Goal: Check status: Check status

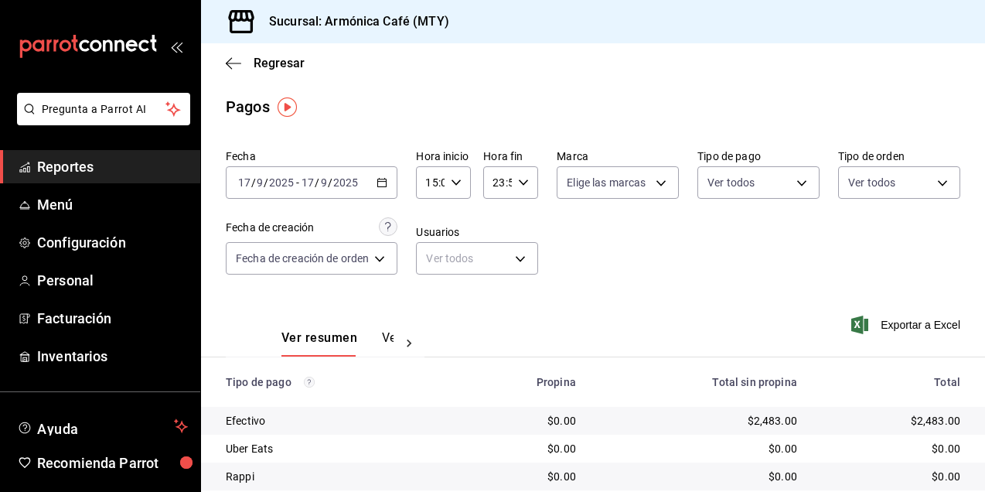
click at [385, 187] on \(Stroke\) "button" at bounding box center [381, 183] width 9 height 9
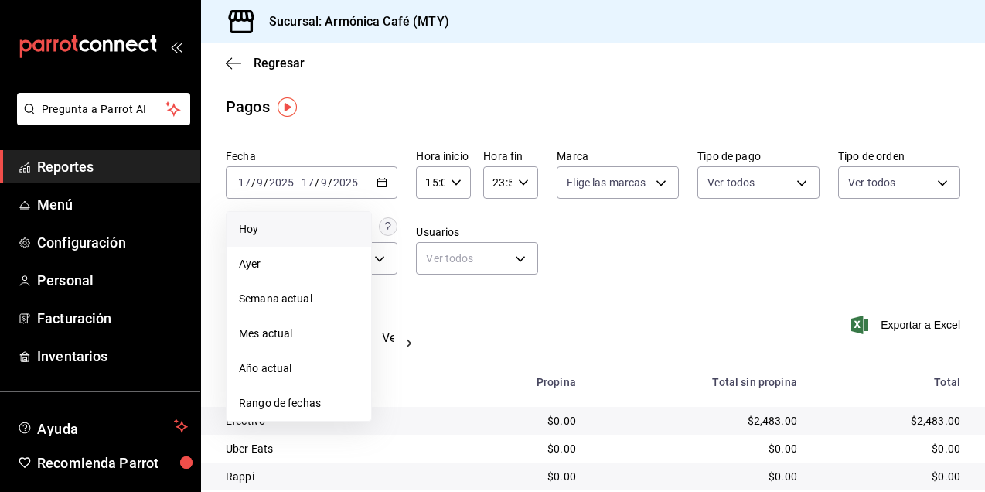
click at [310, 219] on li "Hoy" at bounding box center [299, 229] width 145 height 35
type input "00:00"
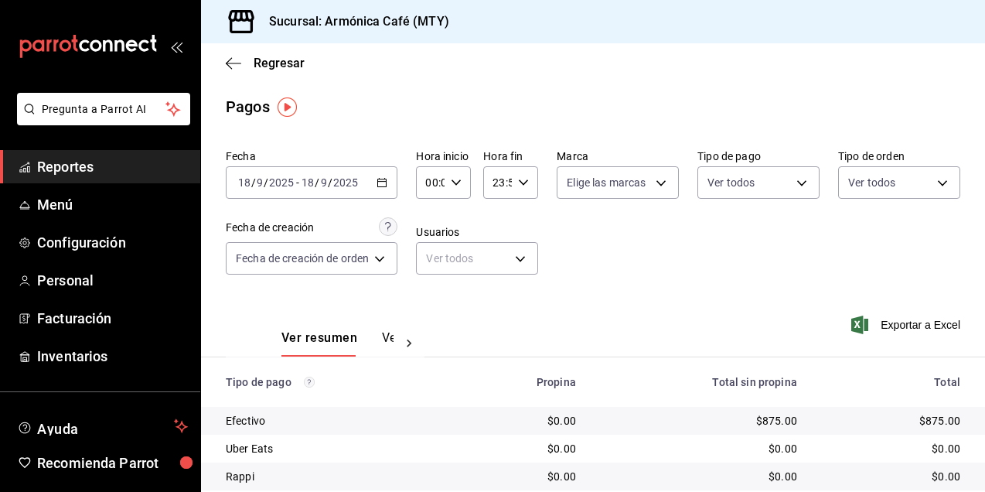
click at [397, 189] on div "[DATE] [DATE] - [DATE] [DATE]" at bounding box center [312, 182] width 172 height 32
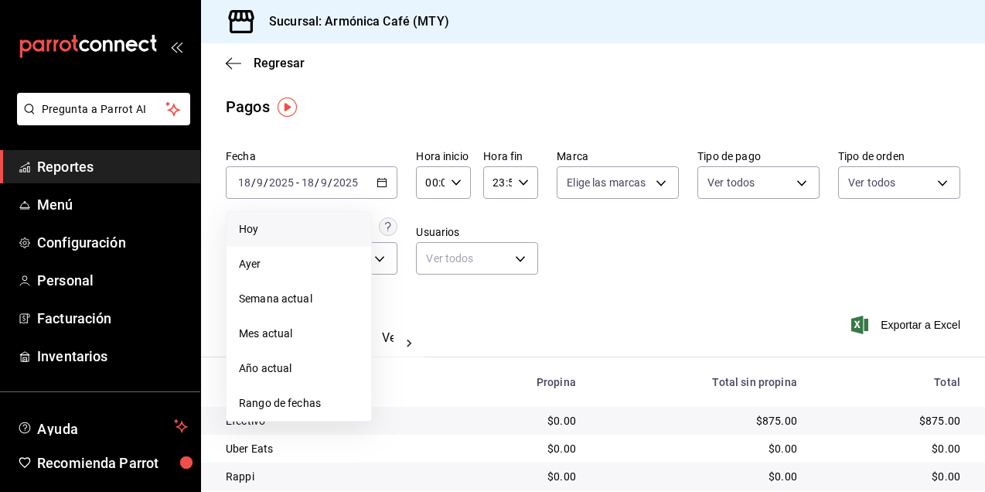
click at [231, 275] on li "Ayer" at bounding box center [299, 264] width 145 height 35
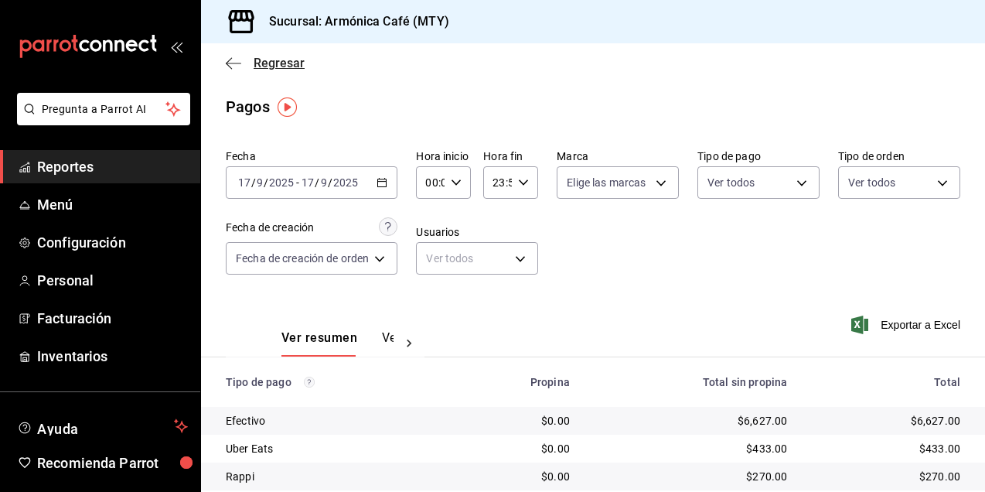
click at [242, 66] on span "Regresar" at bounding box center [265, 63] width 79 height 15
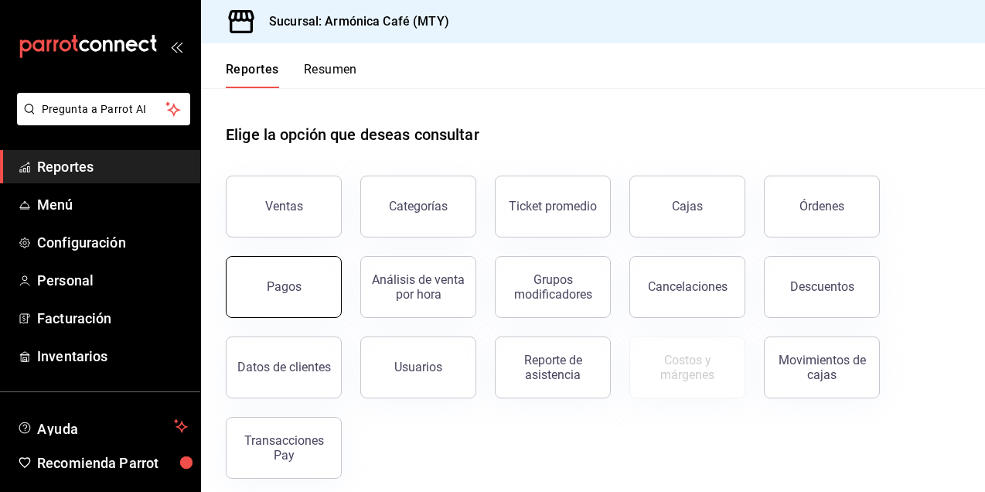
click at [292, 282] on div "Pagos" at bounding box center [284, 286] width 35 height 15
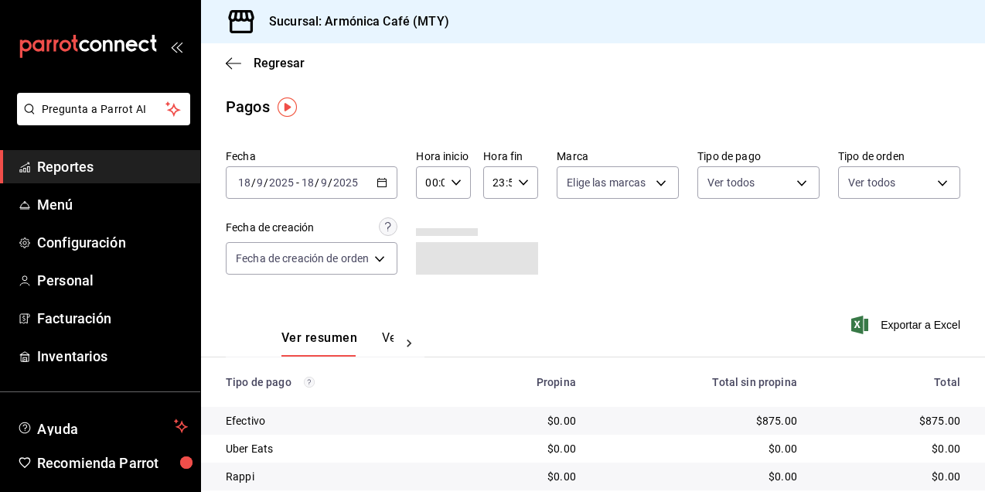
click at [385, 179] on \(Stroke\) "button" at bounding box center [381, 183] width 9 height 9
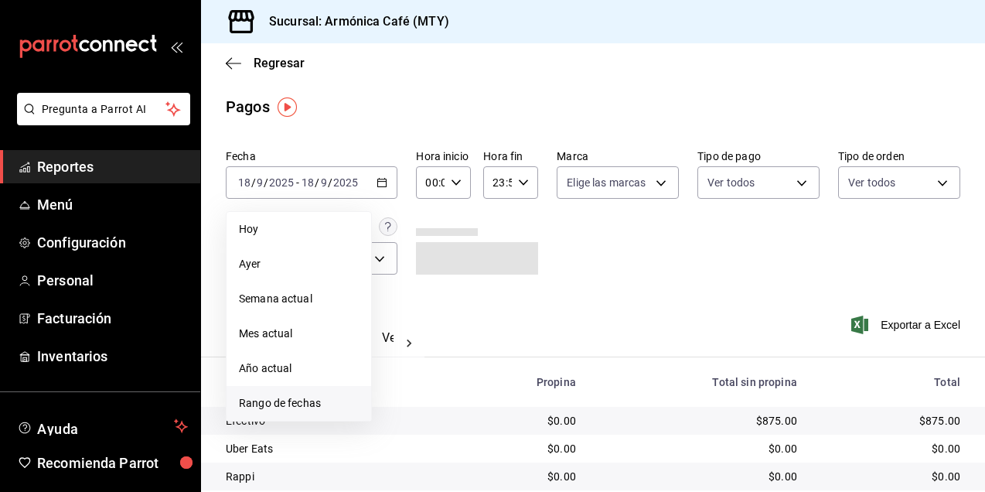
click at [284, 409] on span "Rango de fechas" at bounding box center [299, 403] width 120 height 16
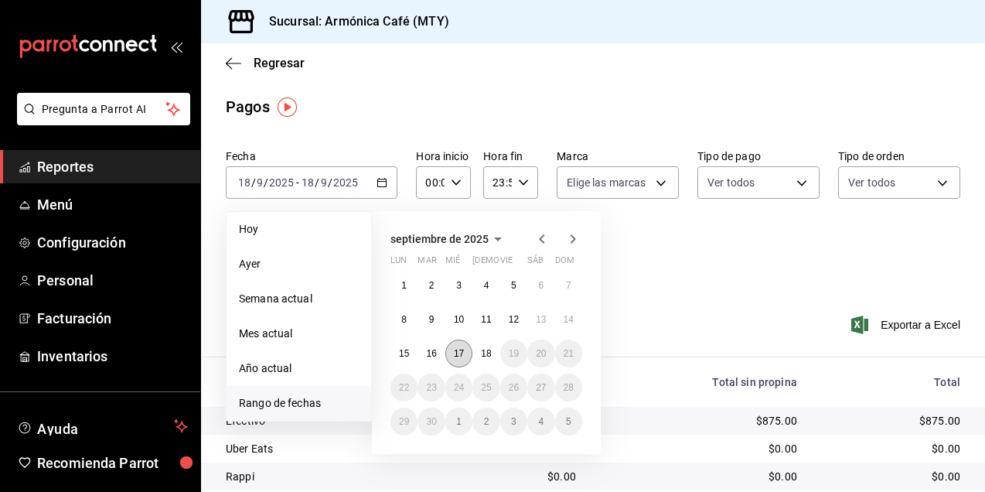
click at [464, 347] on button "17" at bounding box center [459, 354] width 27 height 28
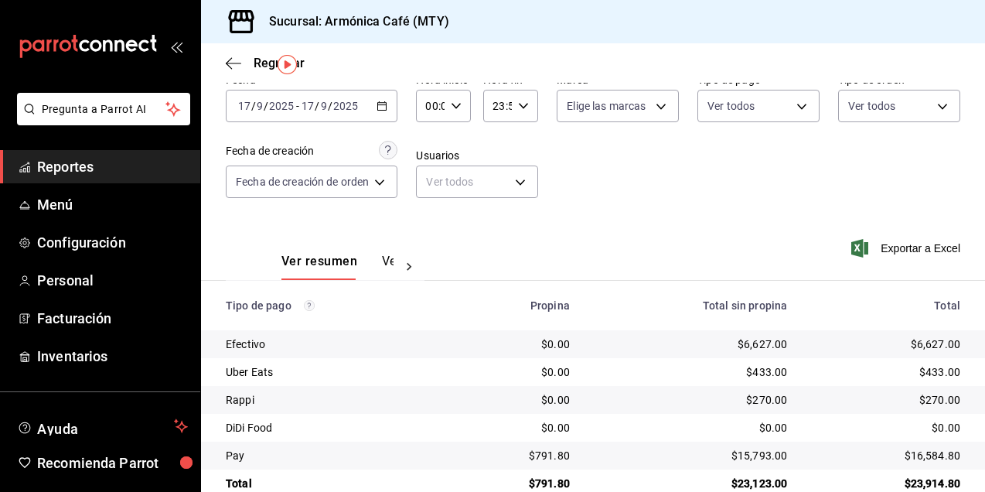
scroll to position [107, 0]
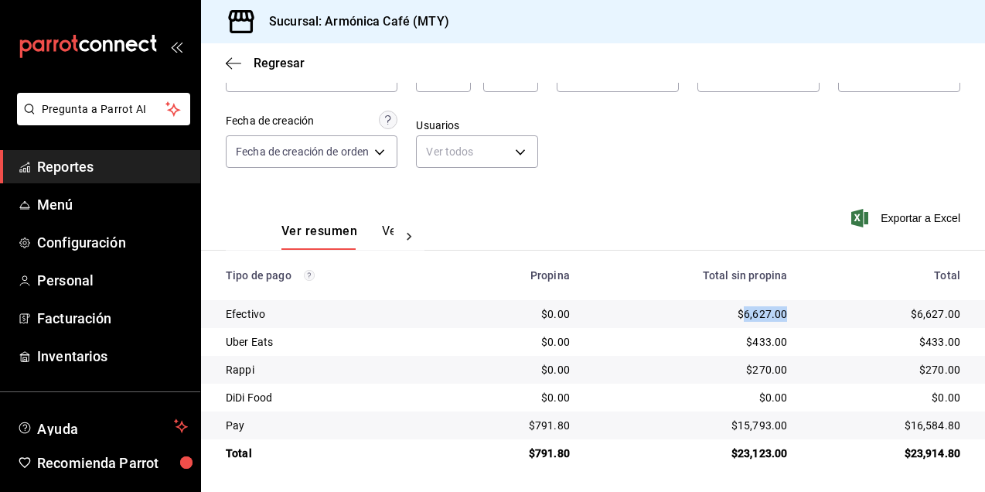
drag, startPoint x: 735, startPoint y: 316, endPoint x: 778, endPoint y: 319, distance: 43.5
click at [778, 319] on td "$6,627.00" at bounding box center [690, 314] width 217 height 28
copy div "6,627.00"
drag, startPoint x: 730, startPoint y: 425, endPoint x: 777, endPoint y: 429, distance: 47.4
click at [777, 429] on td "$15,793.00" at bounding box center [690, 426] width 217 height 28
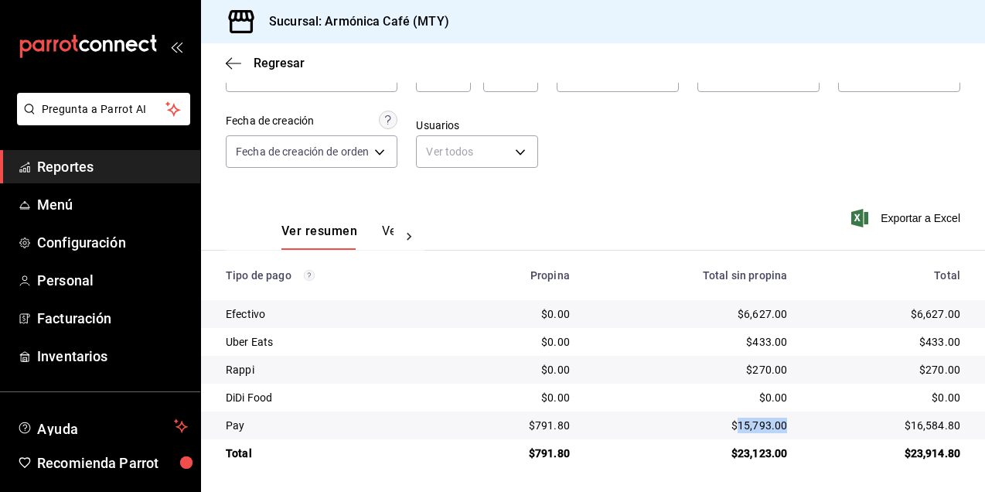
copy div "15,793.00"
drag, startPoint x: 532, startPoint y: 427, endPoint x: 565, endPoint y: 424, distance: 33.4
click at [565, 424] on td "$791.80" at bounding box center [517, 426] width 131 height 28
copy div "791.80"
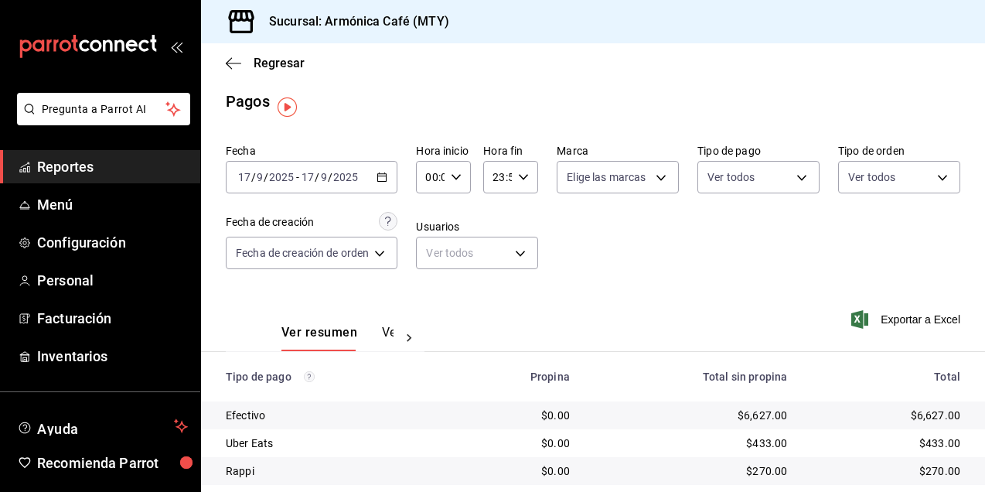
scroll to position [0, 0]
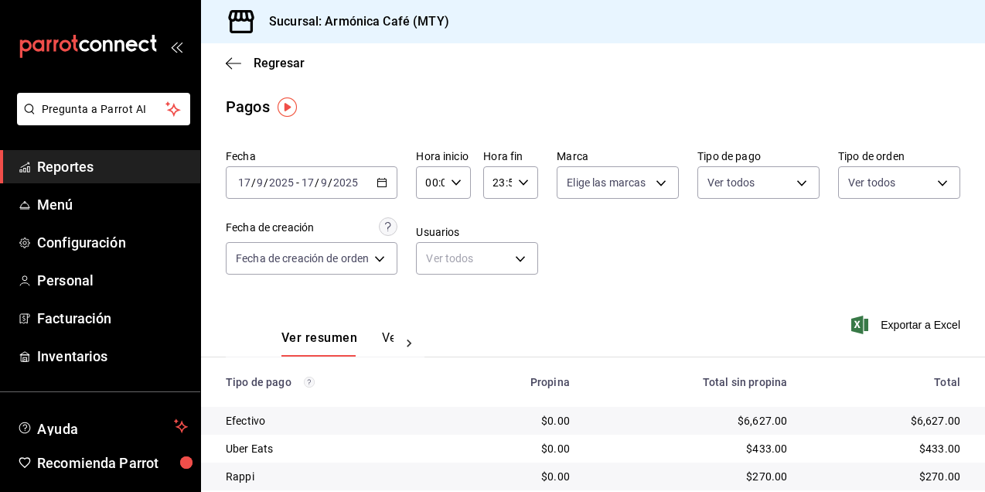
click at [382, 186] on icon "button" at bounding box center [382, 182] width 11 height 11
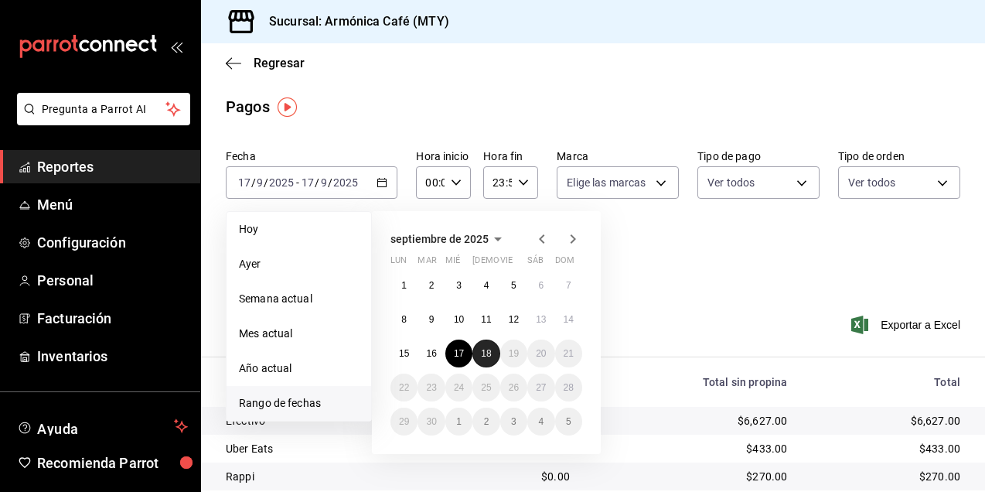
click at [477, 355] on button "18" at bounding box center [486, 354] width 27 height 28
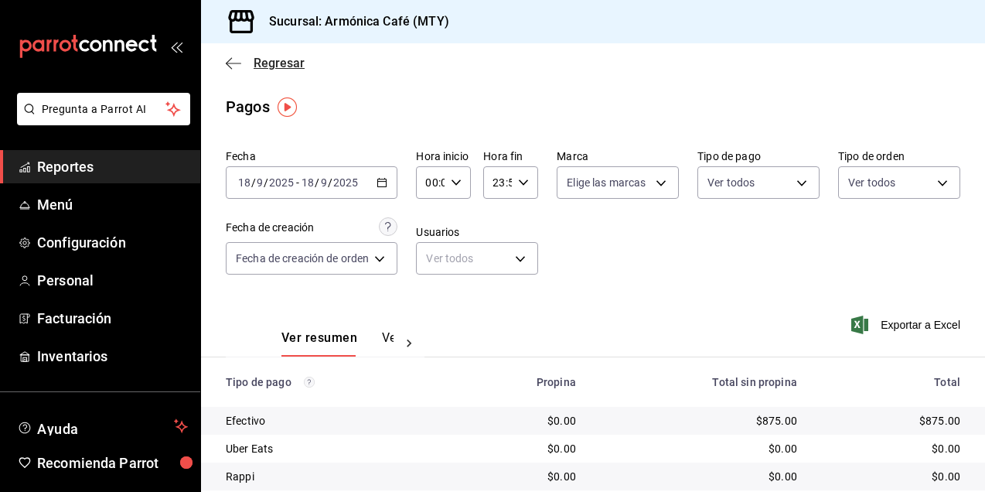
click at [255, 64] on span "Regresar" at bounding box center [279, 63] width 51 height 15
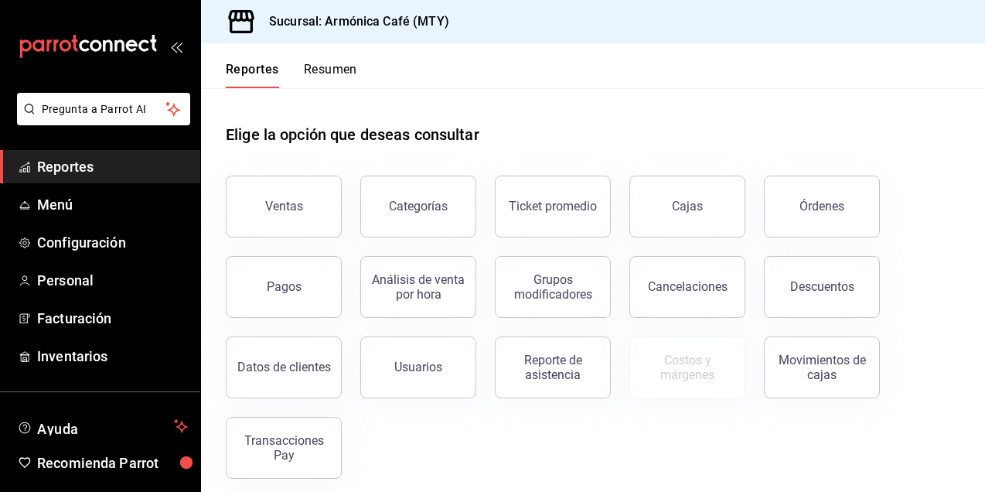
click at [309, 452] on div "Transacciones Pay" at bounding box center [284, 447] width 96 height 29
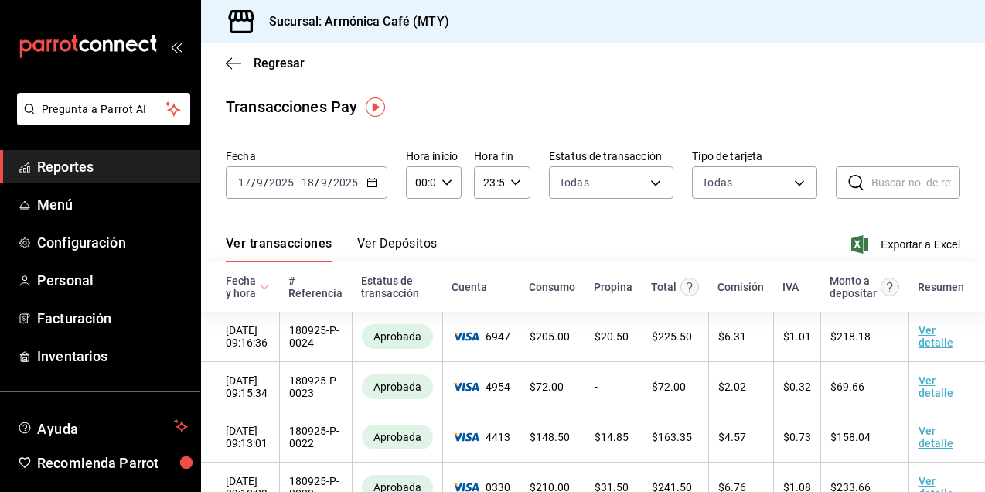
click at [368, 182] on icon "button" at bounding box center [372, 182] width 11 height 11
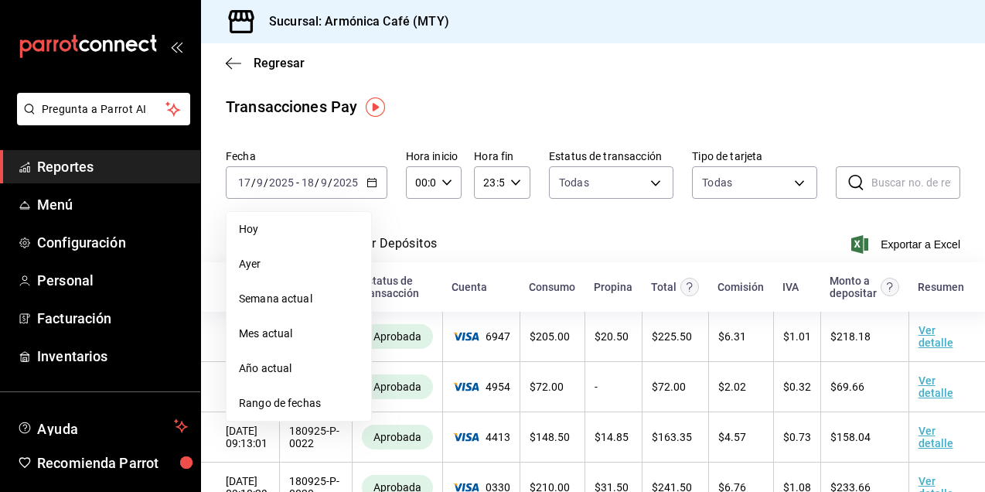
click at [282, 231] on span "Hoy" at bounding box center [299, 229] width 120 height 16
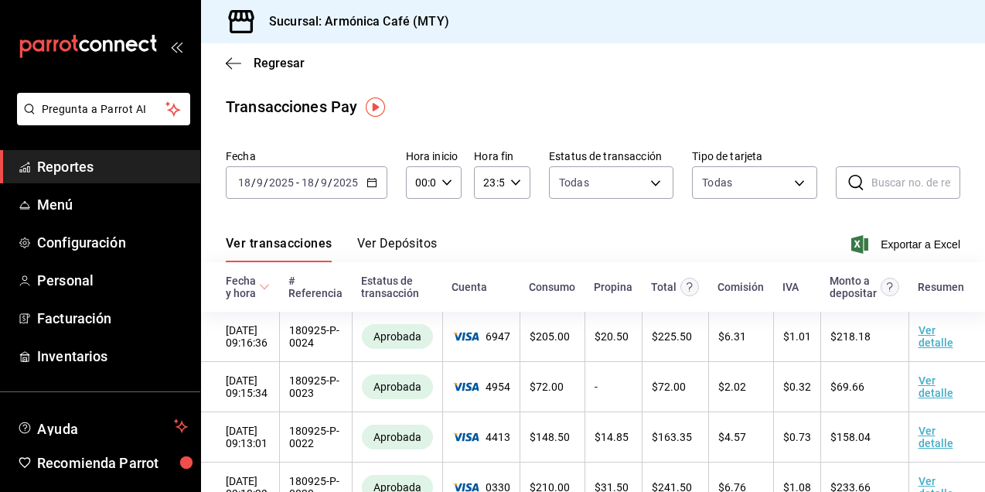
click at [384, 245] on button "Ver Depósitos" at bounding box center [397, 249] width 80 height 26
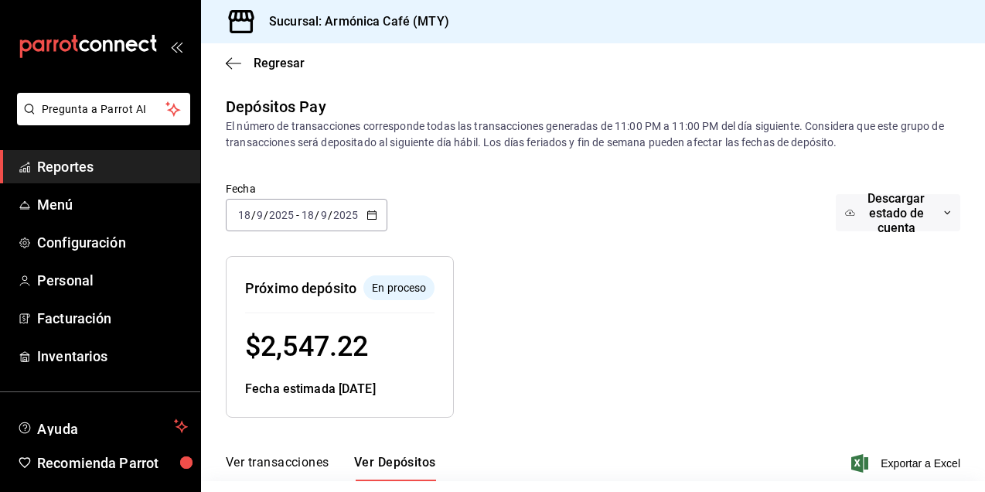
scroll to position [128, 0]
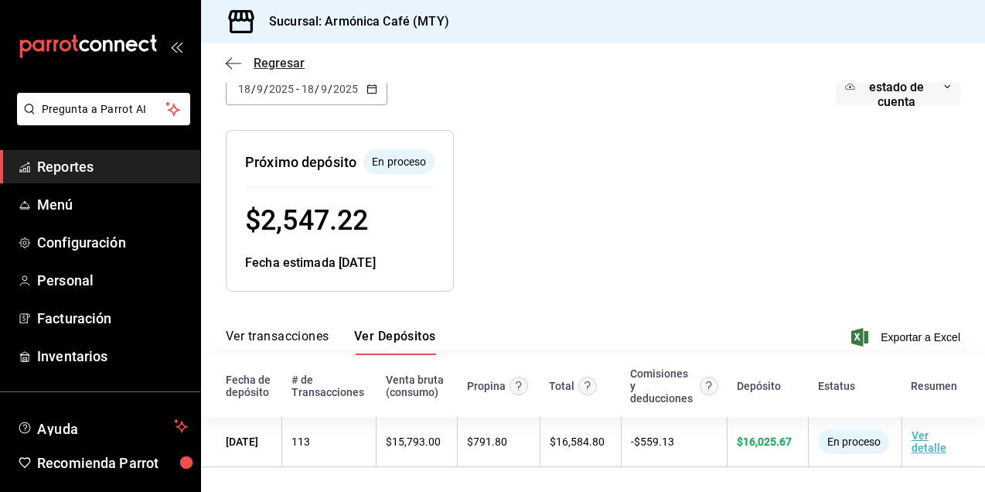
click at [241, 63] on icon "button" at bounding box center [233, 63] width 15 height 14
